Goal: Find specific page/section: Find specific page/section

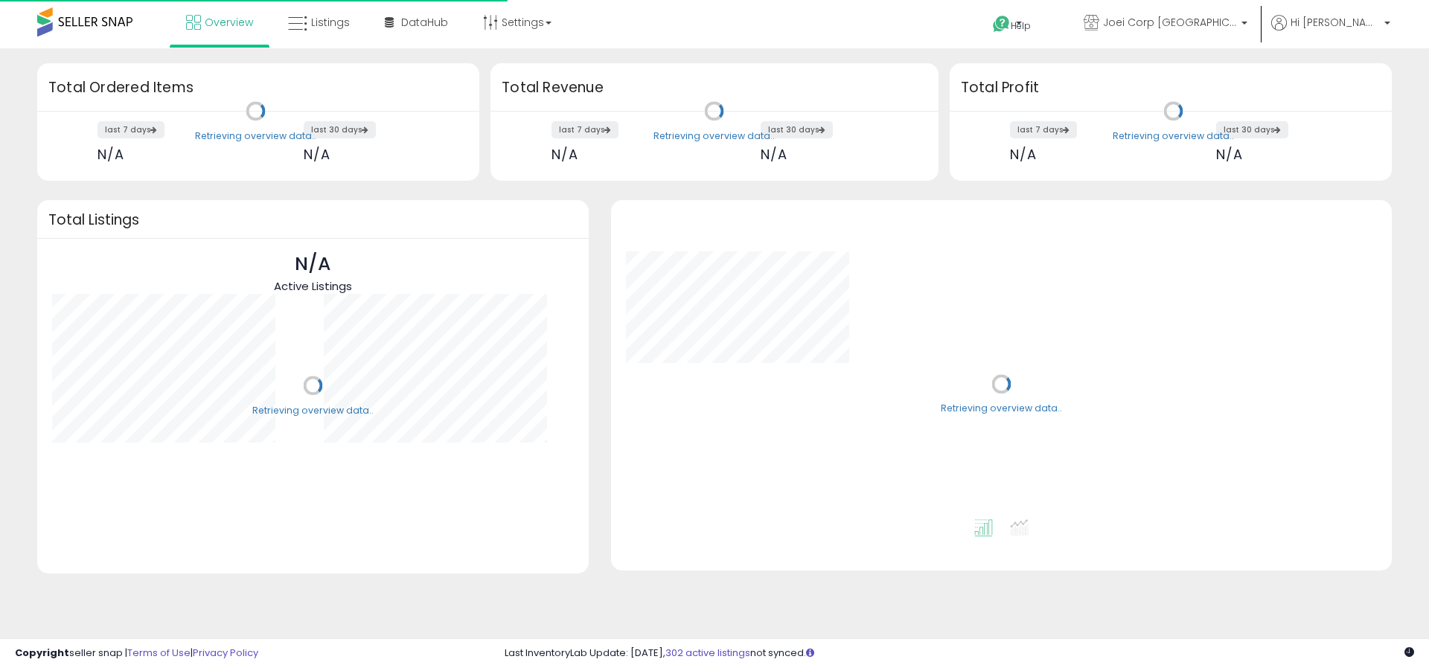
click at [341, 34] on link "Listings" at bounding box center [319, 22] width 84 height 45
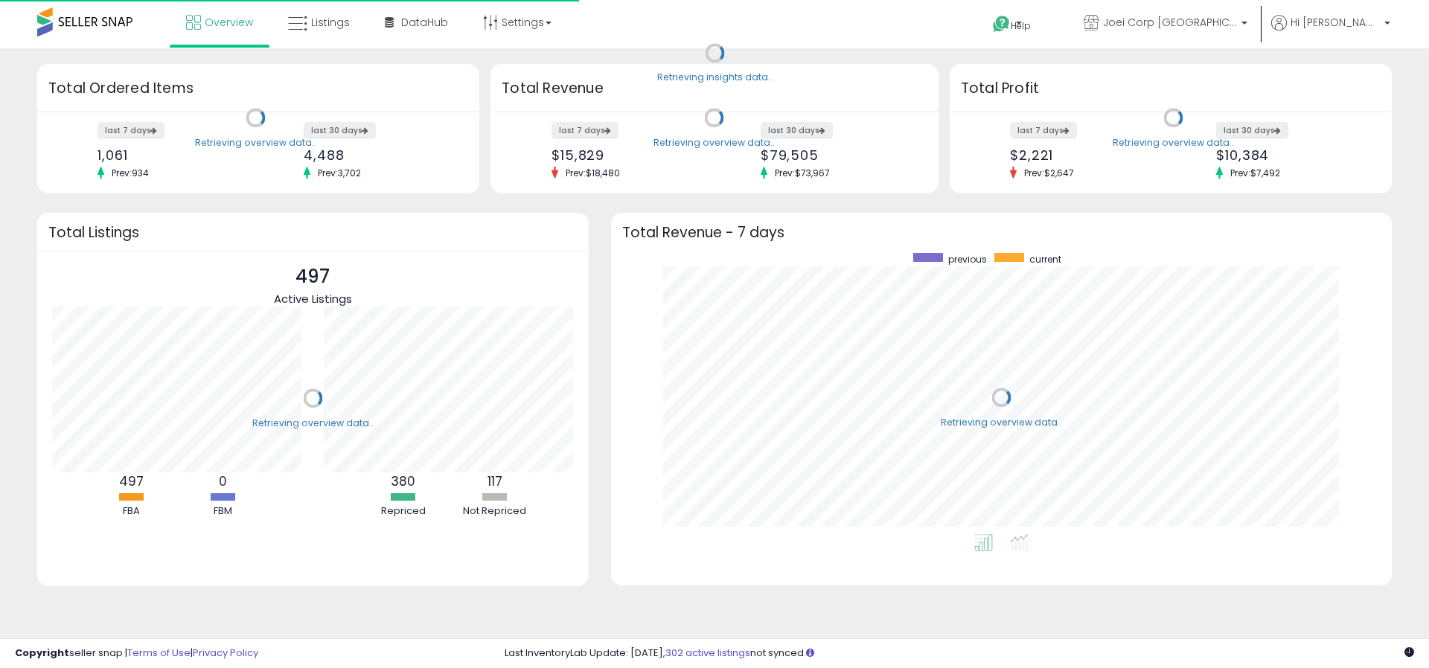
scroll to position [281, 751]
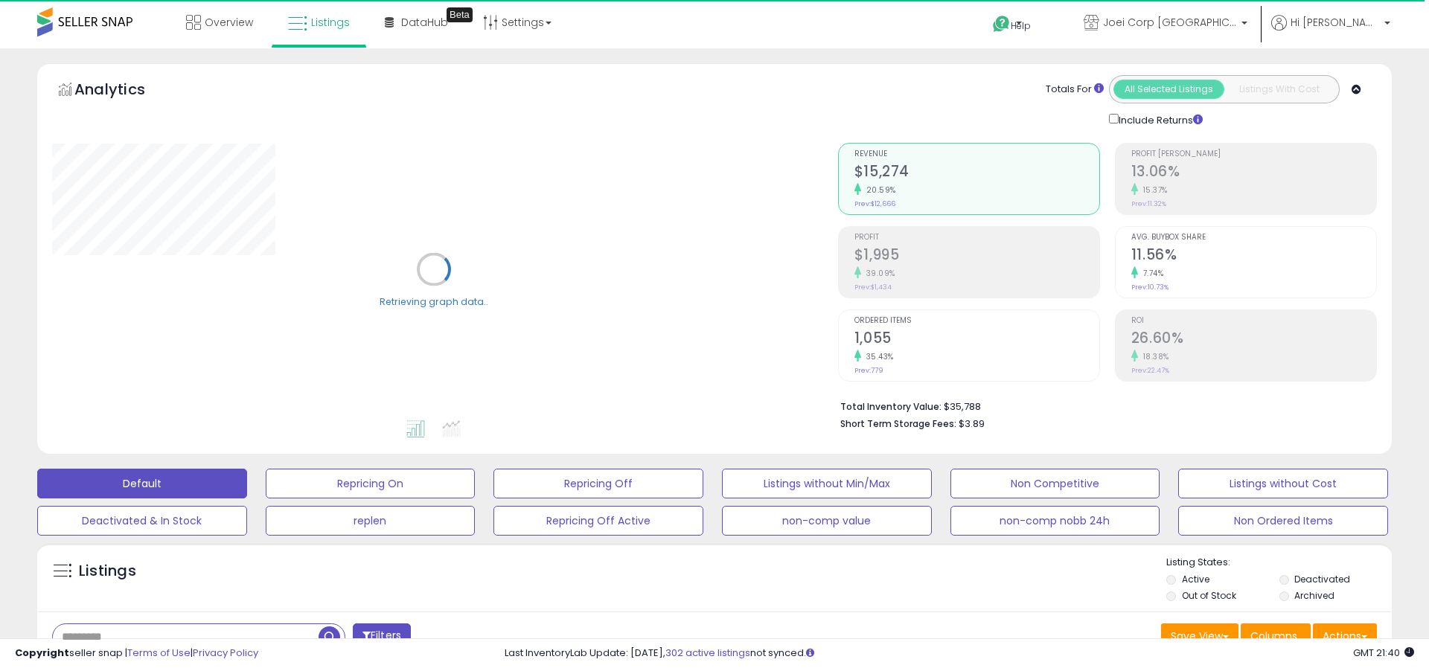
click at [187, 631] on input "text" at bounding box center [186, 637] width 266 height 26
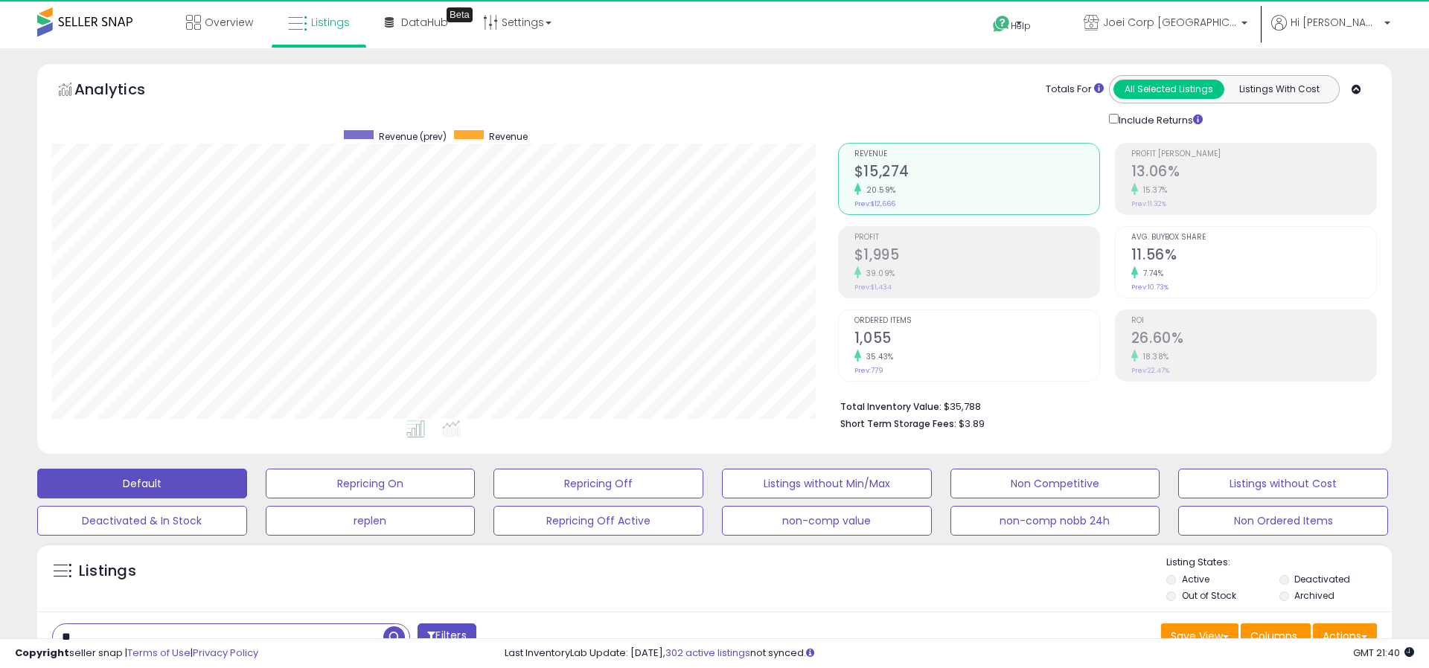
scroll to position [305, 786]
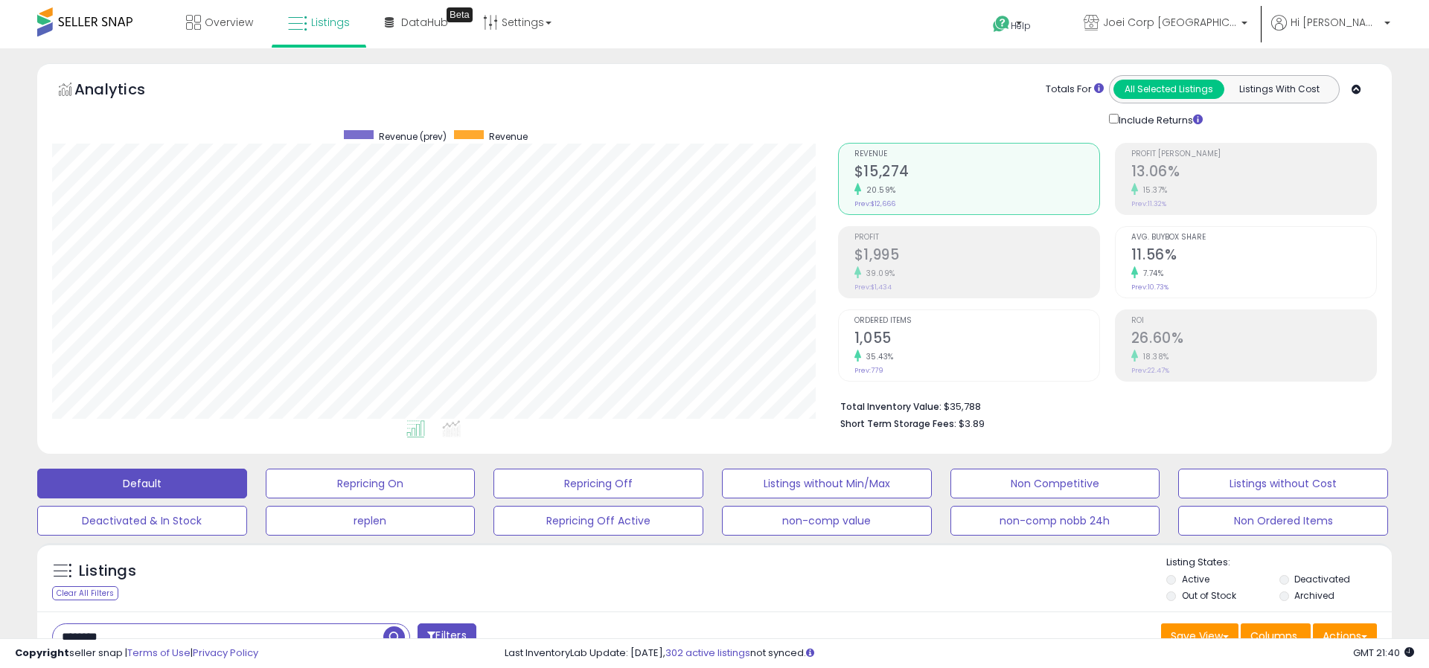
type input "********"
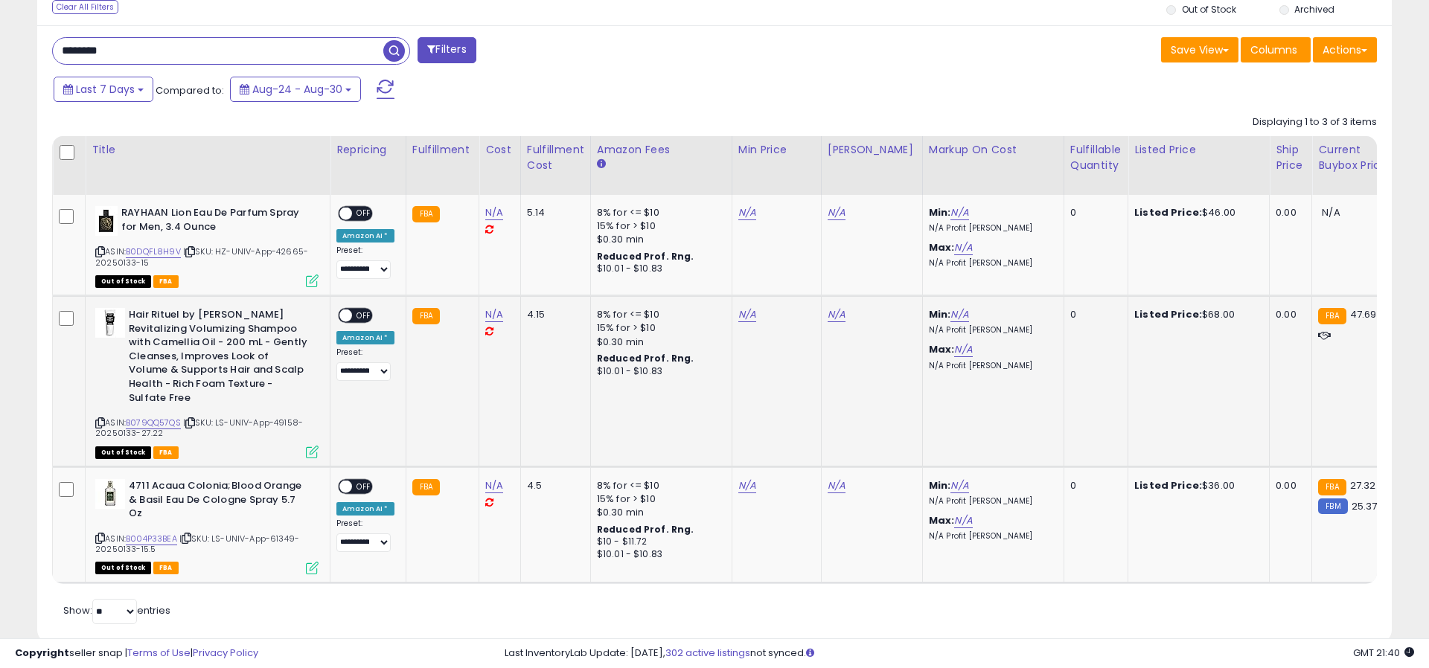
scroll to position [589, 0]
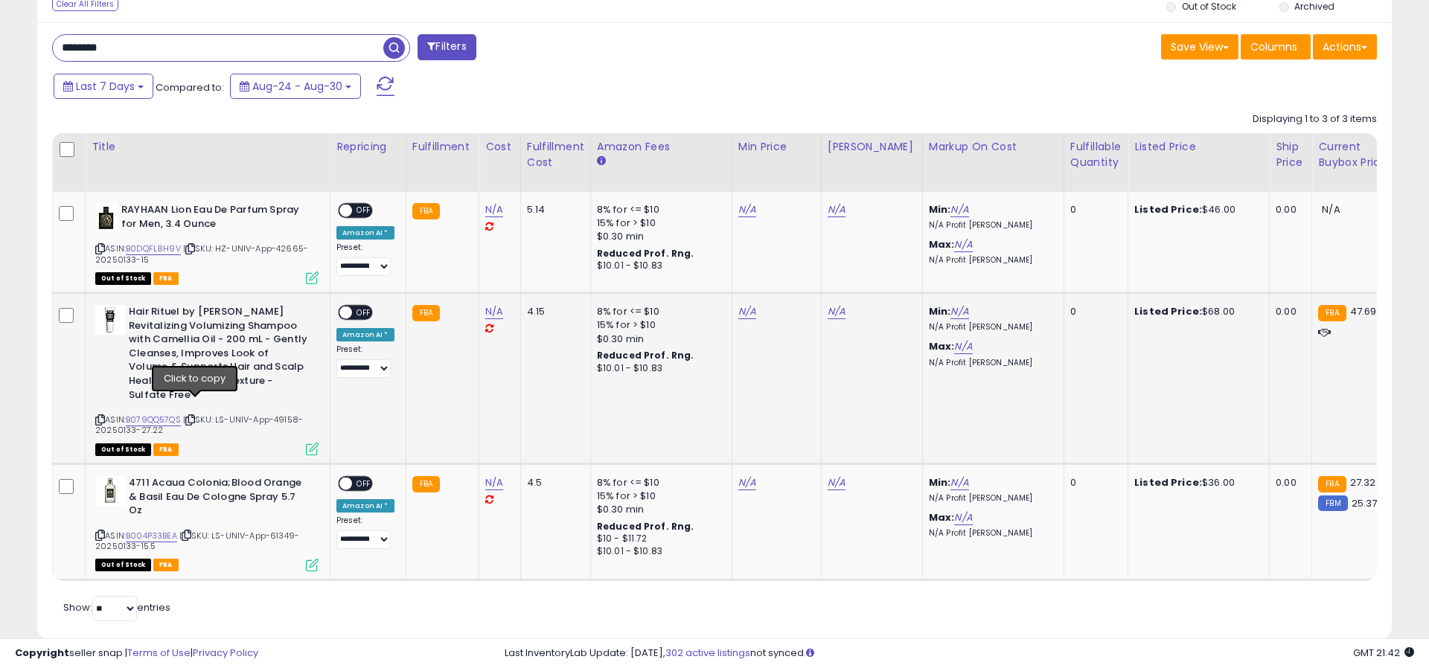
click at [195, 416] on icon at bounding box center [190, 420] width 10 height 8
click at [188, 531] on icon at bounding box center [187, 535] width 10 height 8
